Goal: Task Accomplishment & Management: Manage account settings

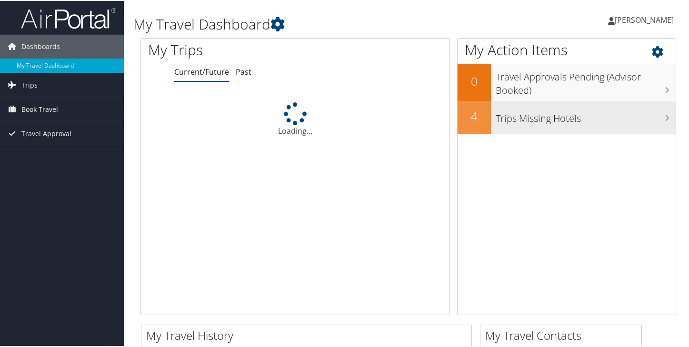
click at [548, 119] on h3 "Trips Missing Hotels" at bounding box center [586, 115] width 180 height 18
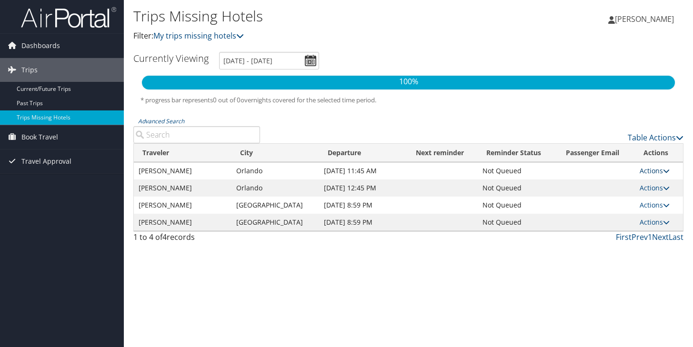
click at [640, 169] on link "Actions" at bounding box center [654, 170] width 30 height 9
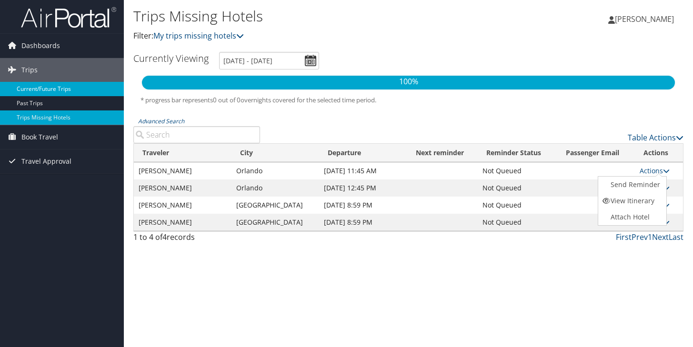
click at [43, 90] on link "Current/Future Trips" at bounding box center [62, 89] width 124 height 14
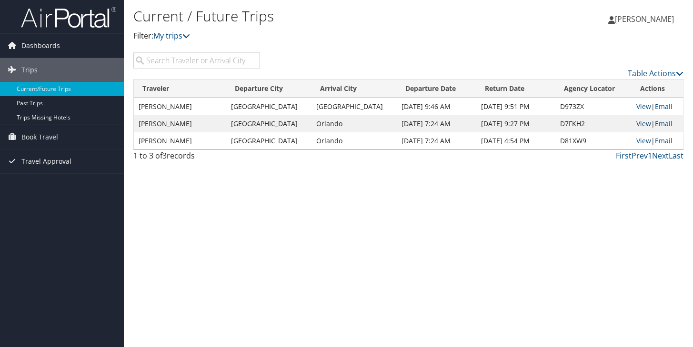
click at [639, 122] on link "View" at bounding box center [643, 123] width 15 height 9
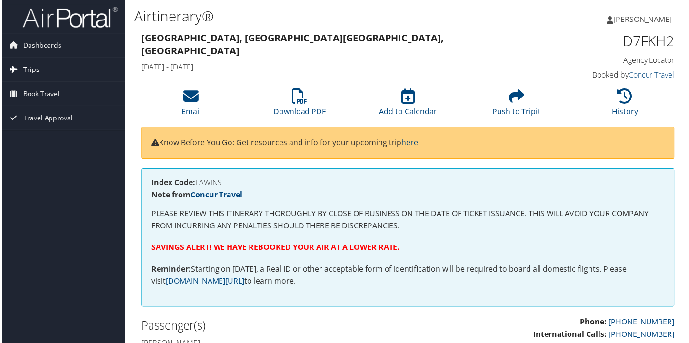
click at [30, 73] on span "Trips" at bounding box center [29, 70] width 16 height 24
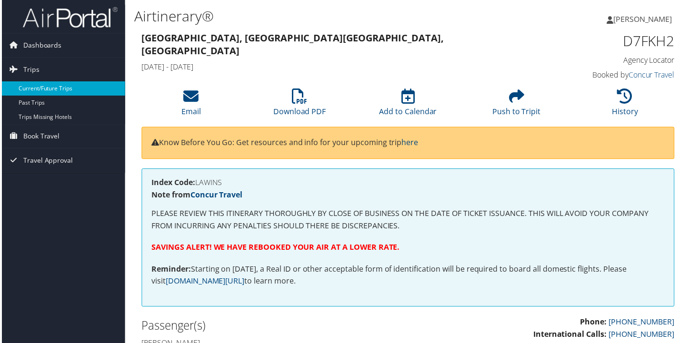
click at [45, 83] on link "Current/Future Trips" at bounding box center [62, 89] width 124 height 14
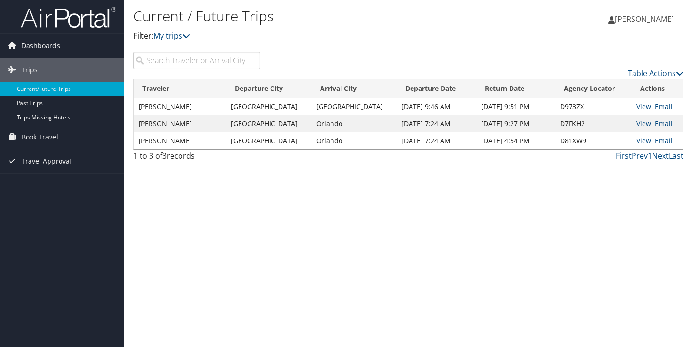
click at [325, 143] on td "Orlando" at bounding box center [353, 140] width 85 height 17
click at [637, 142] on link "View" at bounding box center [643, 140] width 15 height 9
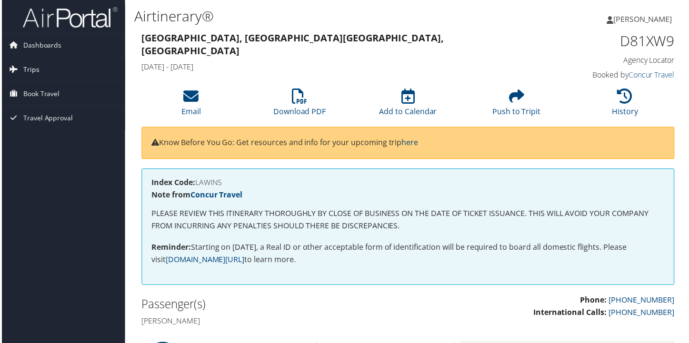
click at [38, 72] on link "Trips" at bounding box center [62, 70] width 124 height 24
click at [39, 139] on span "Book Travel" at bounding box center [39, 137] width 37 height 24
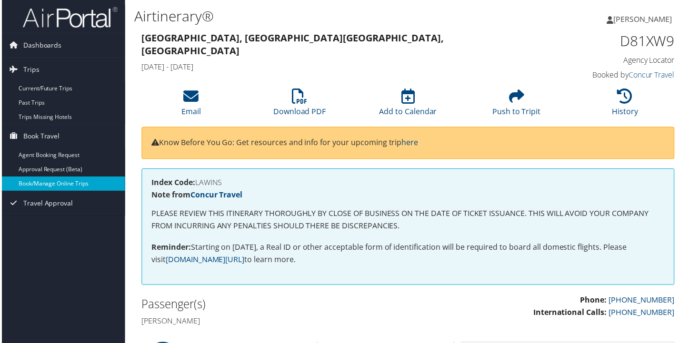
click at [57, 182] on link "Book/Manage Online Trips" at bounding box center [62, 185] width 124 height 14
